Goal: Information Seeking & Learning: Learn about a topic

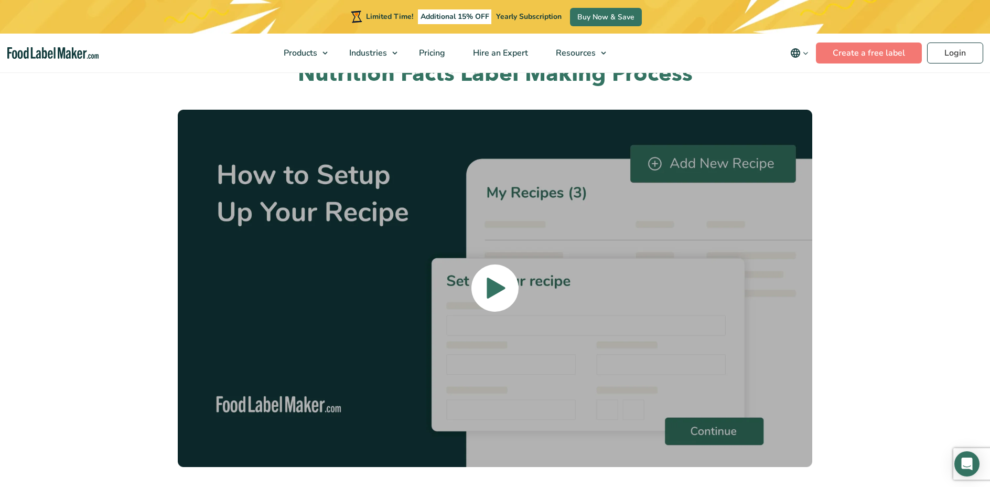
scroll to position [2360, 0]
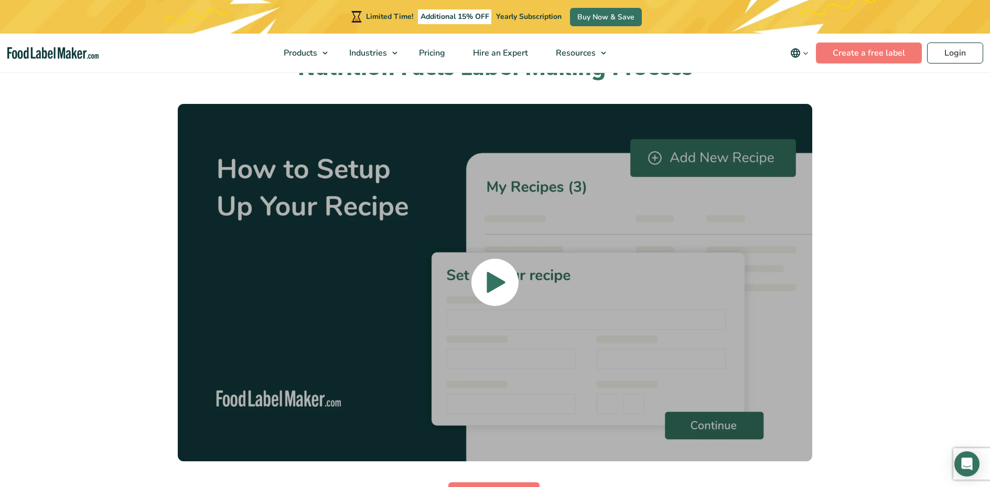
click at [505, 272] on icon at bounding box center [496, 282] width 18 height 21
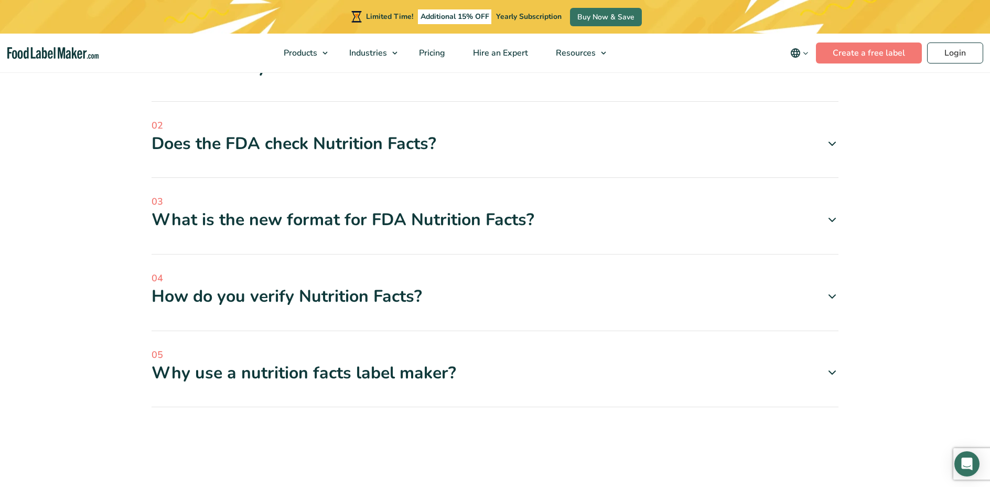
scroll to position [3251, 0]
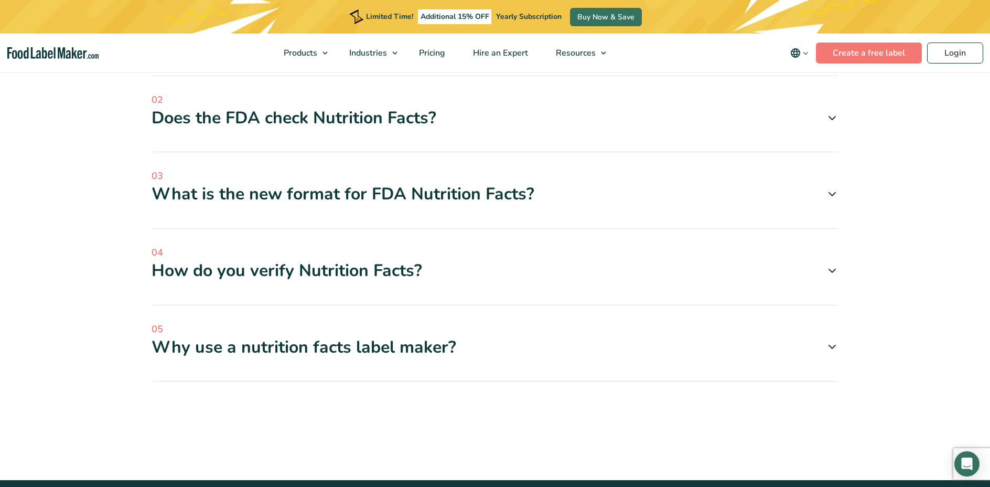
click at [359, 336] on div "Why use a nutrition facts label maker?" at bounding box center [495, 347] width 687 height 22
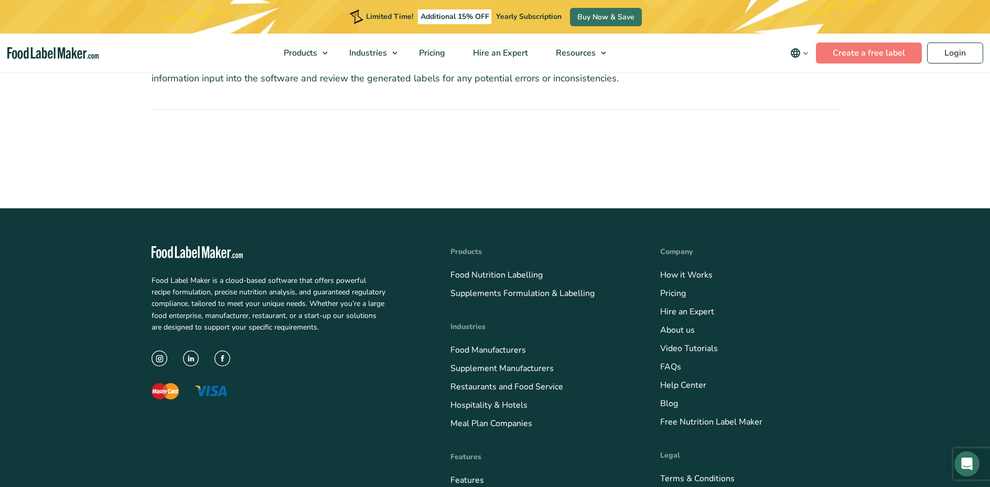
scroll to position [3776, 0]
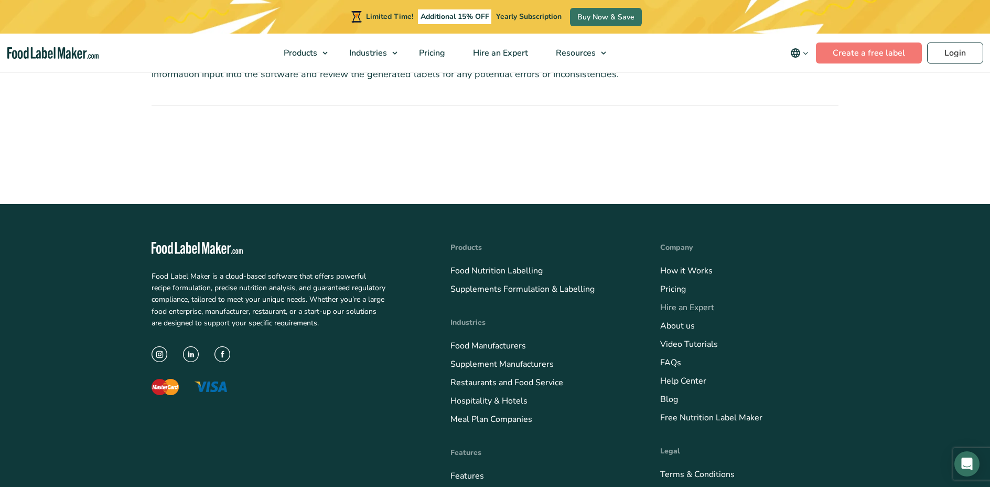
click at [683, 302] on link "Hire an Expert" at bounding box center [687, 308] width 54 height 12
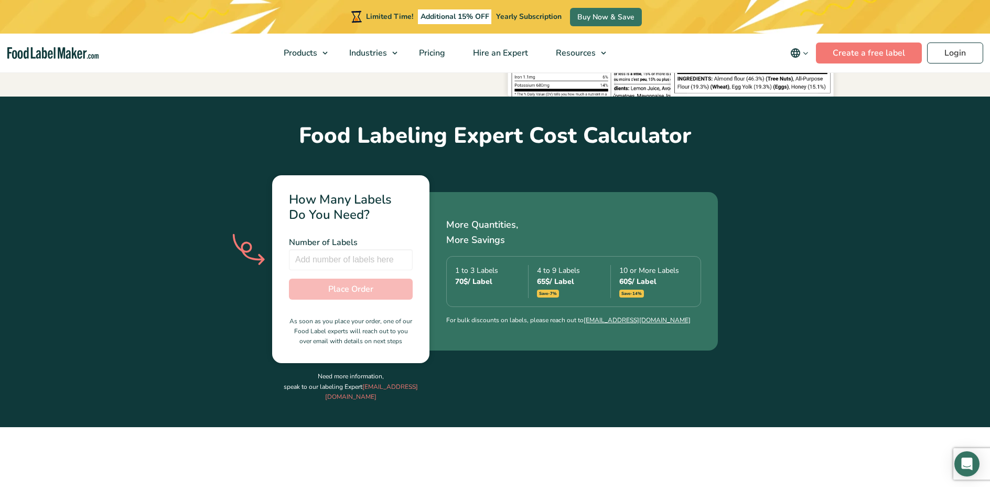
scroll to position [315, 0]
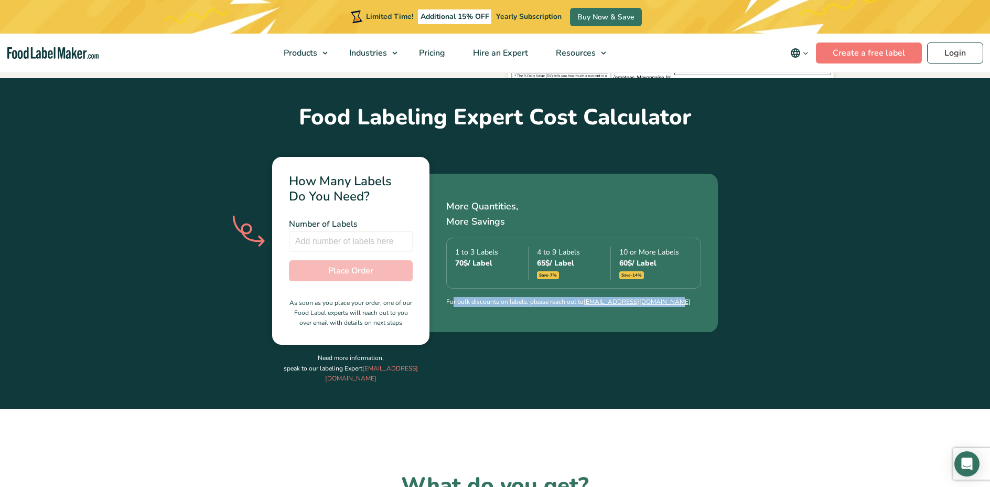
drag, startPoint x: 456, startPoint y: 288, endPoint x: 700, endPoint y: 302, distance: 243.7
click at [700, 302] on div "More Quantities, More Savings 1 to 3 Labels 70 $ / Label 4 to 9 Labels 65 $ / L…" at bounding box center [573, 253] width 288 height 158
drag, startPoint x: 696, startPoint y: 296, endPoint x: 443, endPoint y: 300, distance: 252.8
click at [443, 300] on div "More Quantities, More Savings 1 to 3 Labels 70 $ / Label 4 to 9 Labels 65 $ / L…" at bounding box center [573, 253] width 288 height 158
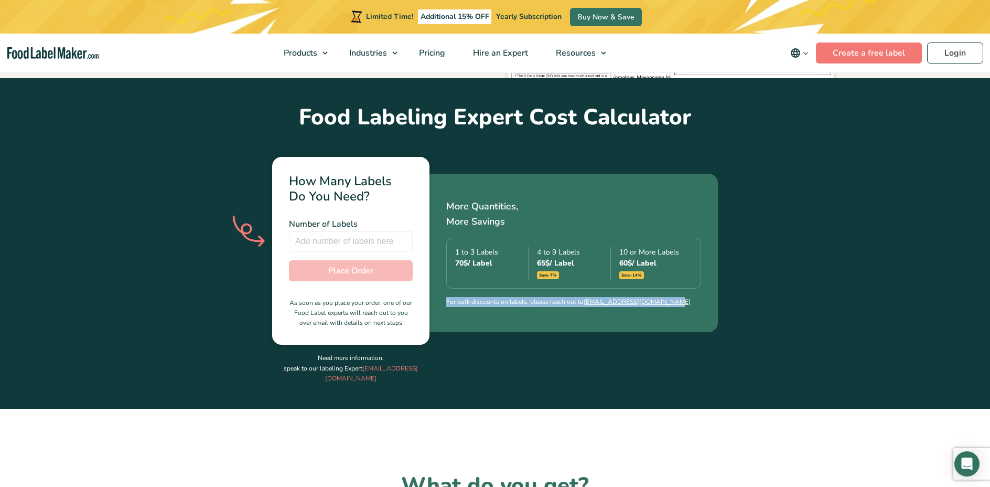
click at [443, 300] on div "More Quantities, More Savings 1 to 3 Labels 70 $ / Label 4 to 9 Labels 65 $ / L…" at bounding box center [573, 253] width 288 height 158
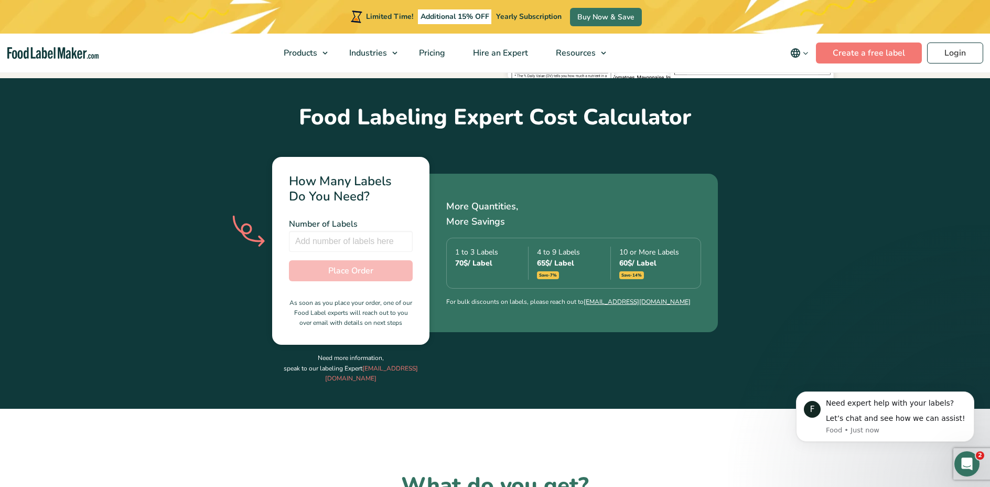
scroll to position [0, 0]
click at [637, 174] on div "More Quantities, More Savings 1 to 3 Labels 70 $ / Label 4 to 9 Labels 65 $ / L…" at bounding box center [573, 253] width 288 height 158
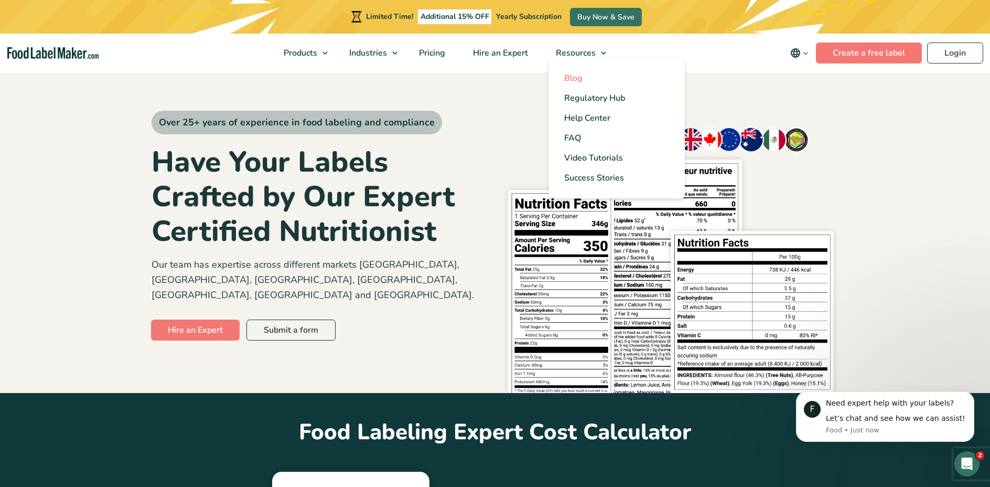
click at [586, 75] on link "Blog" at bounding box center [617, 78] width 136 height 20
